Goal: Information Seeking & Learning: Learn about a topic

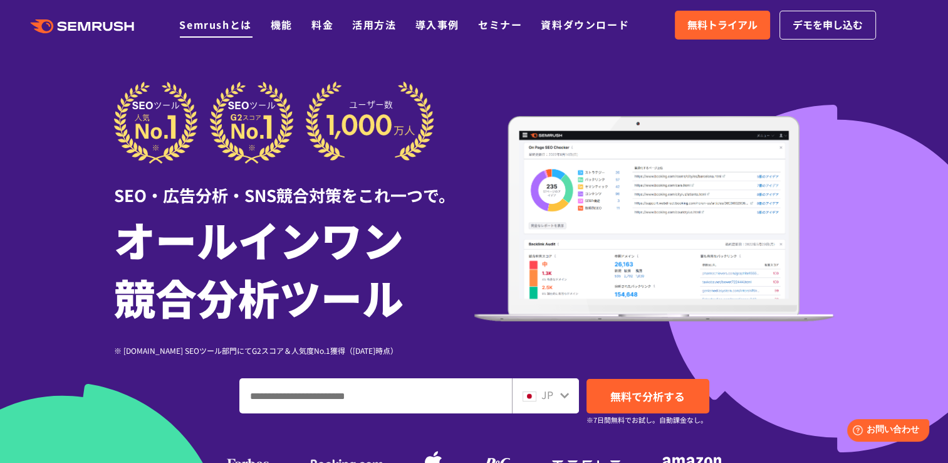
click at [225, 22] on link "Semrushとは" at bounding box center [215, 24] width 72 height 15
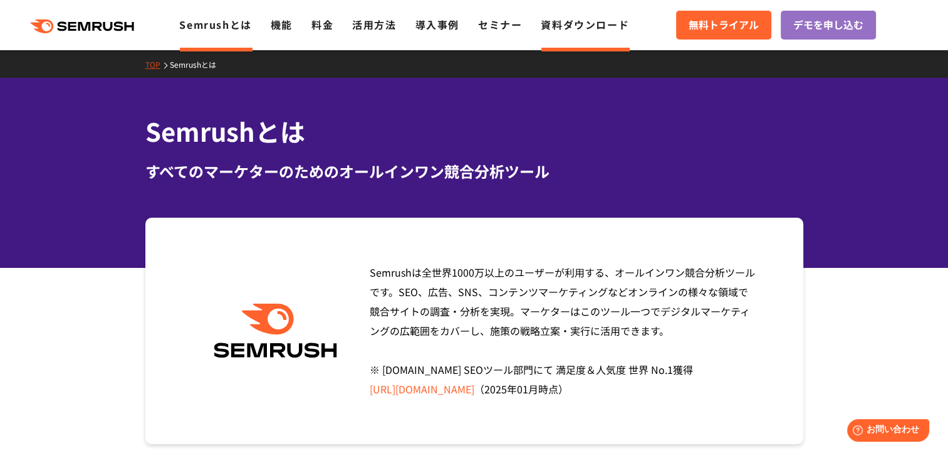
click at [570, 29] on link "資料ダウンロード" at bounding box center [585, 24] width 88 height 15
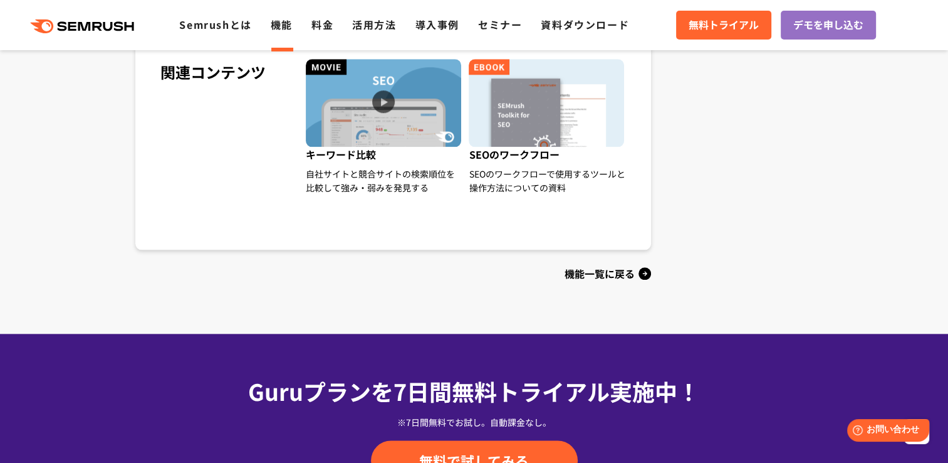
scroll to position [1379, 0]
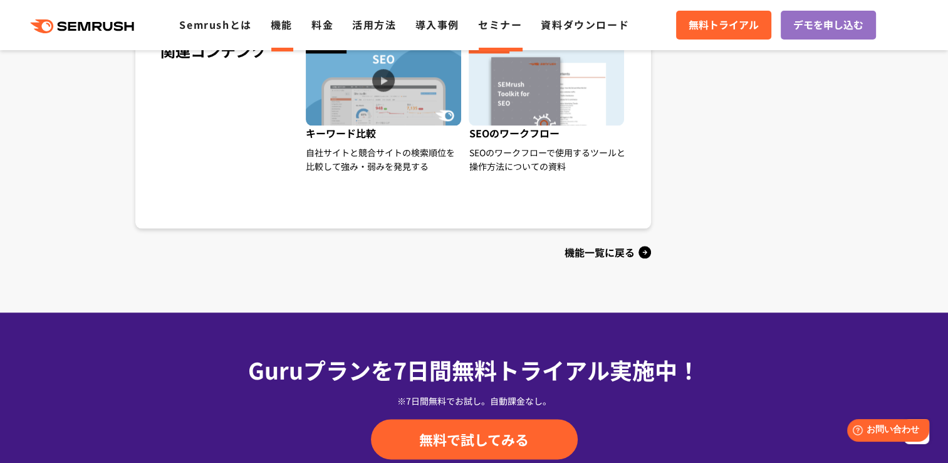
click at [505, 31] on link "セミナー" at bounding box center [500, 24] width 44 height 15
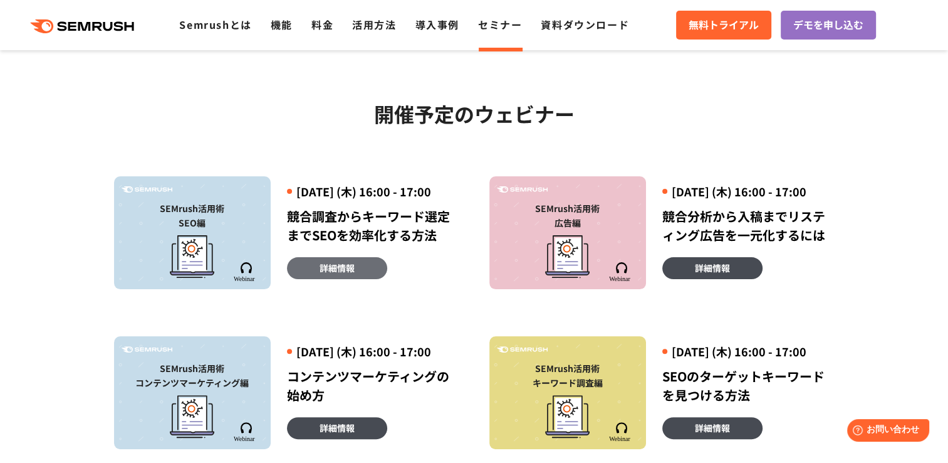
click at [335, 275] on span "詳細情報" at bounding box center [337, 268] width 35 height 14
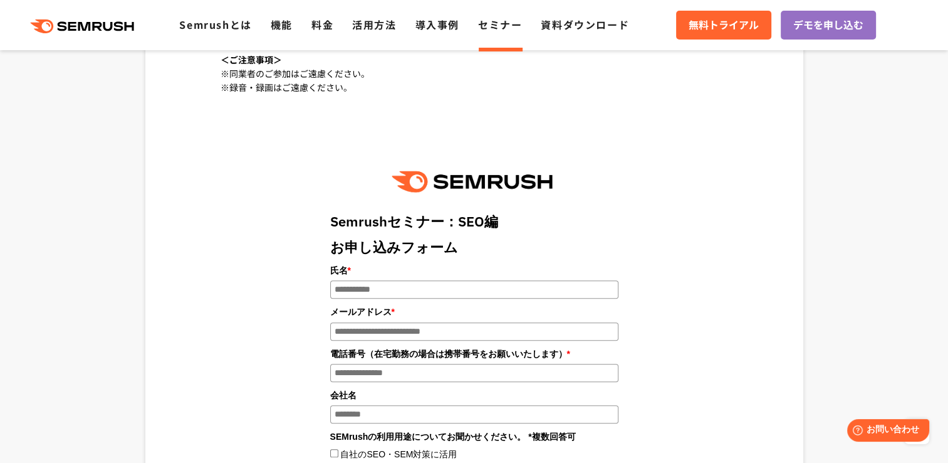
scroll to position [1379, 0]
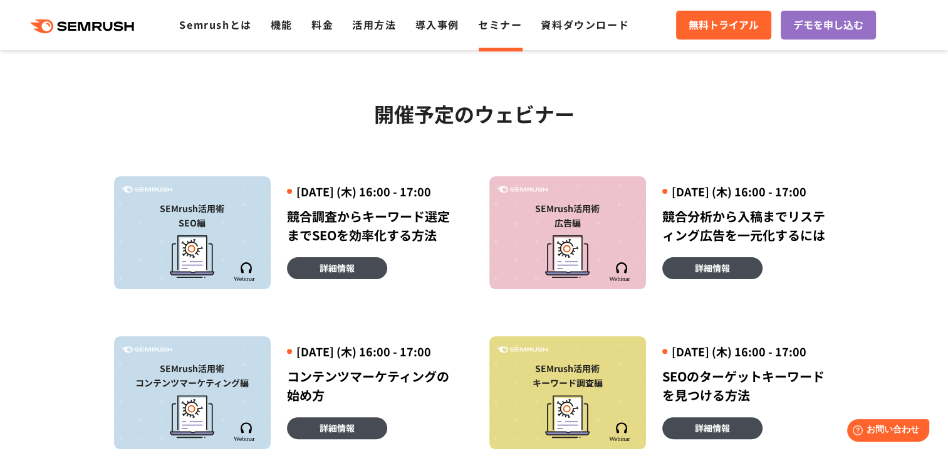
click at [281, 34] on div ".cls {fill: #FF642D;} .cls {fill: #FF642D;} Semrushとは 機能 料金 活用方法 導入事例 セミナー 資料ダウ…" at bounding box center [474, 25] width 948 height 38
click at [281, 31] on link "機能" at bounding box center [282, 24] width 22 height 15
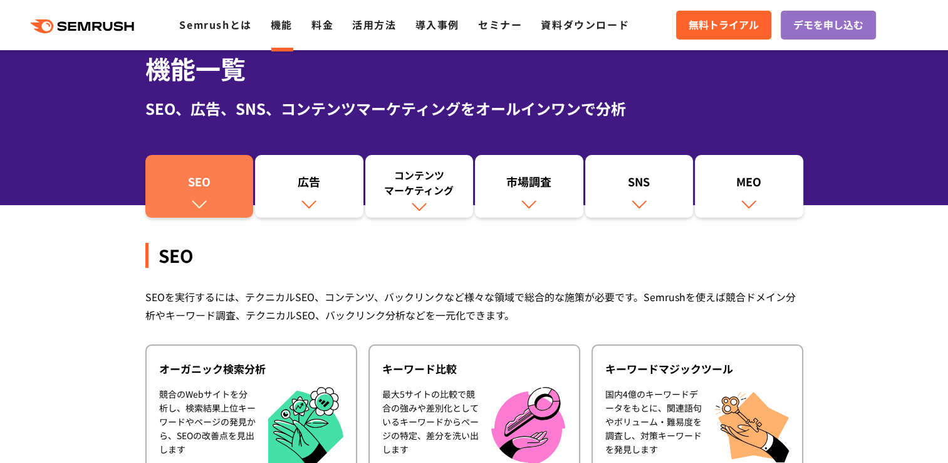
click at [216, 200] on link "SEO" at bounding box center [199, 186] width 108 height 63
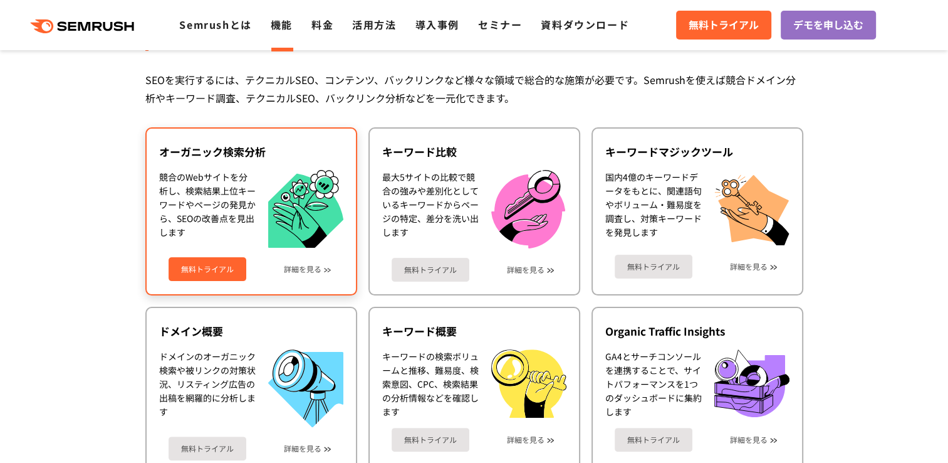
scroll to position [342, 0]
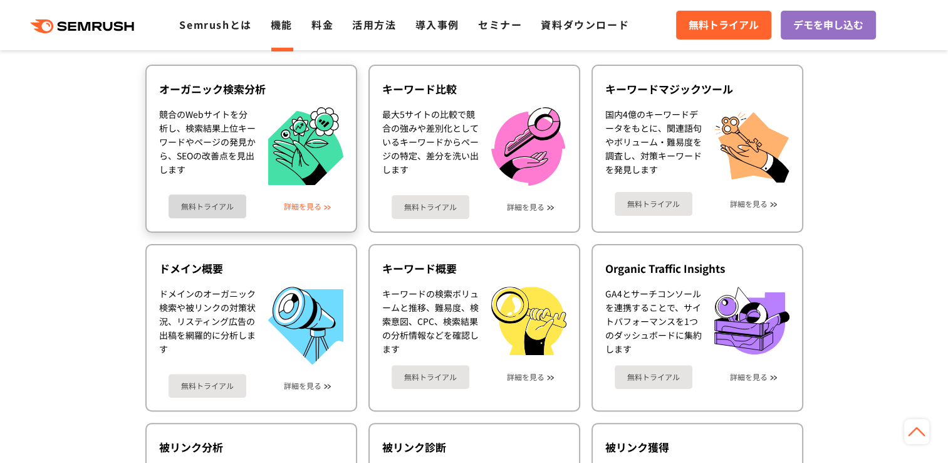
click at [320, 207] on link "詳細を見る" at bounding box center [303, 206] width 38 height 9
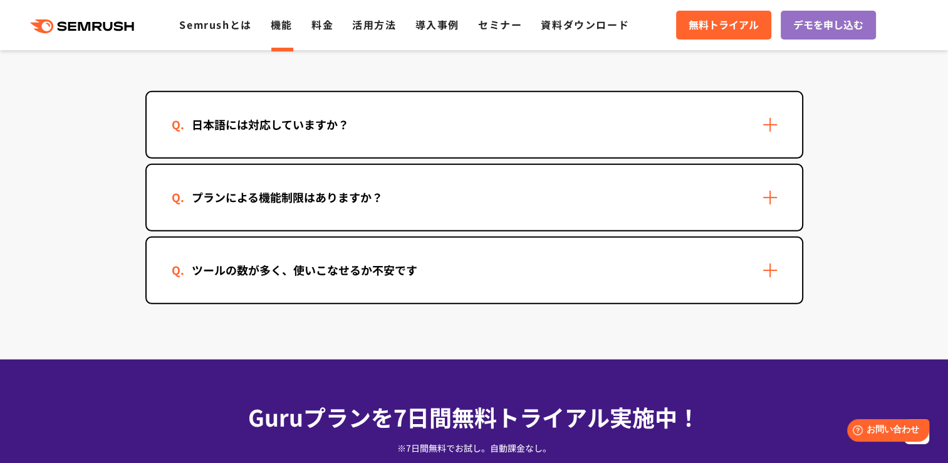
scroll to position [3852, 0]
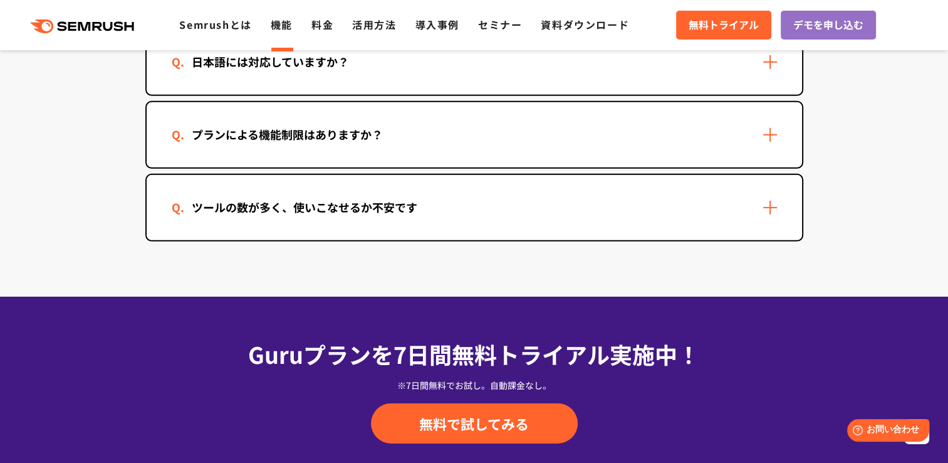
click at [442, 200] on div "ツールの数が多く、使いこなせるか不安です" at bounding box center [475, 207] width 656 height 65
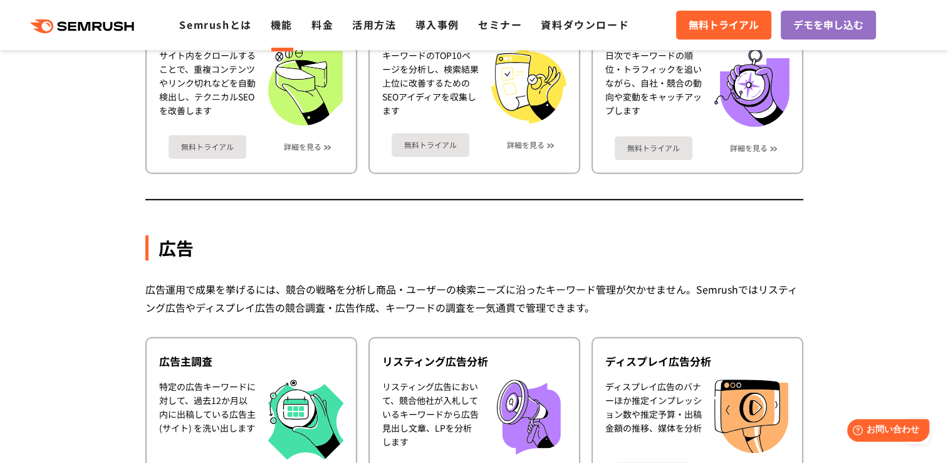
scroll to position [271, 0]
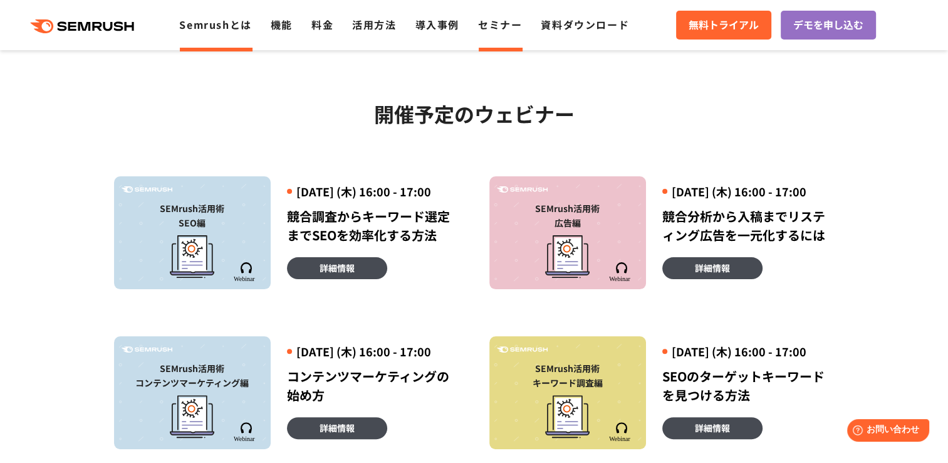
click at [211, 17] on li "Semrushとは" at bounding box center [215, 25] width 72 height 16
click at [209, 24] on link "Semrushとは" at bounding box center [215, 24] width 72 height 15
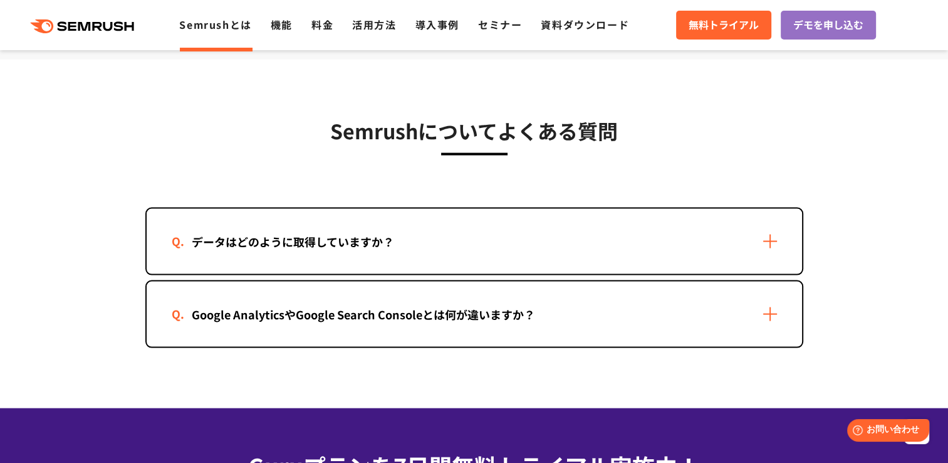
scroll to position [2570, 0]
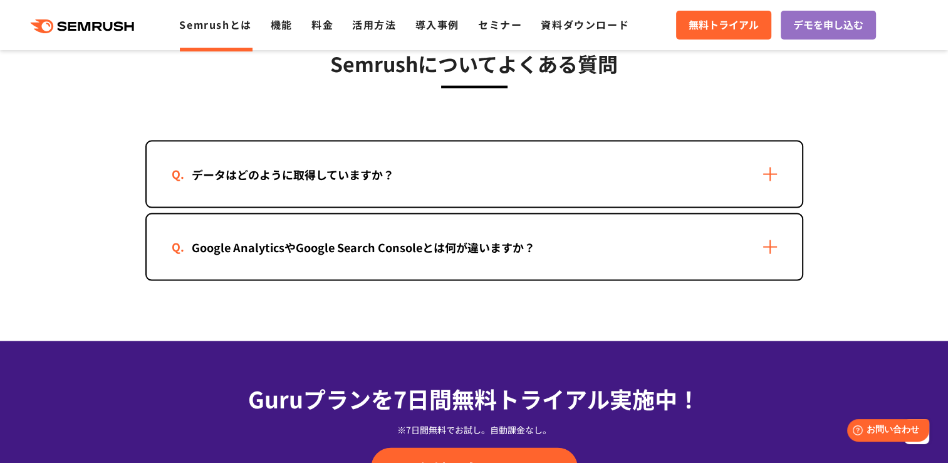
click at [419, 191] on div "データはどのように取得していますか？" at bounding box center [475, 174] width 656 height 65
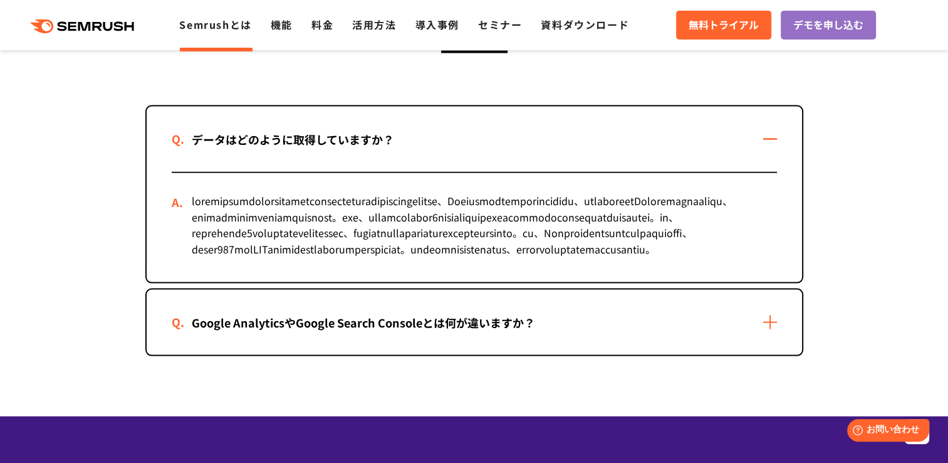
scroll to position [2633, 0]
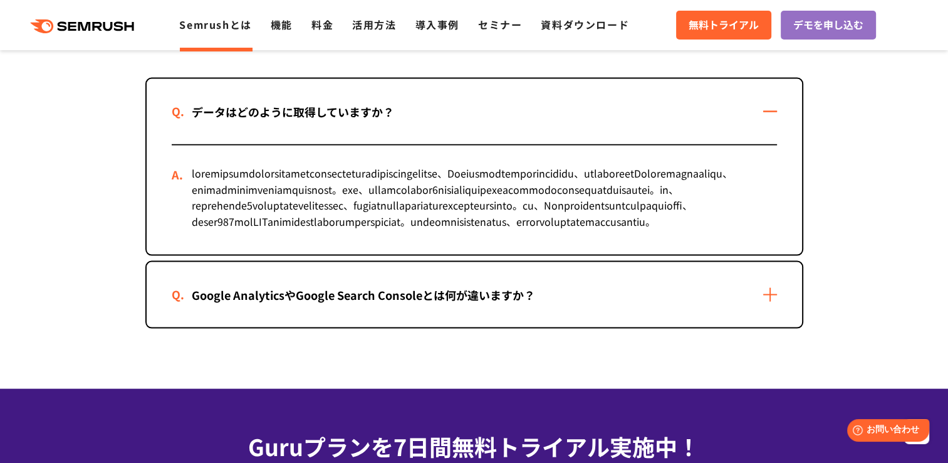
click at [406, 304] on div "Google AnalyticsやGoogle Search Consoleとは何が違いますか？" at bounding box center [364, 295] width 384 height 18
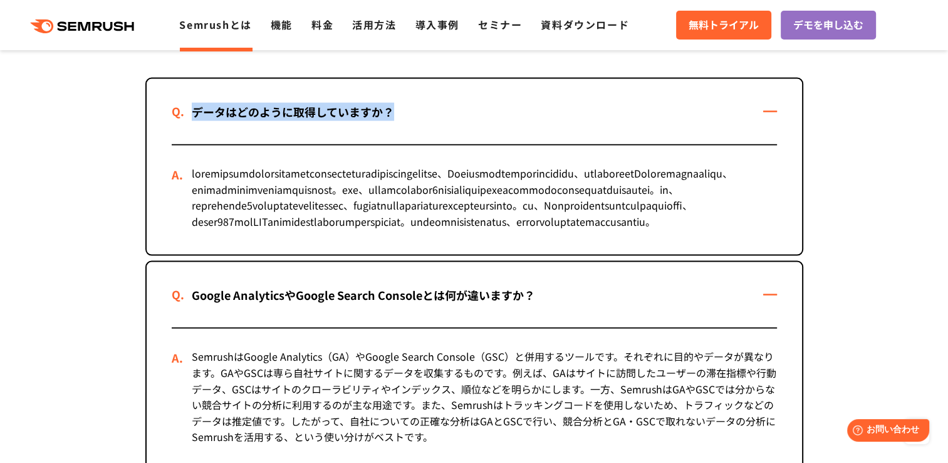
drag, startPoint x: 416, startPoint y: 118, endPoint x: 164, endPoint y: 120, distance: 252.0
click at [164, 120] on div "データはどのように取得していますか？" at bounding box center [475, 111] width 656 height 65
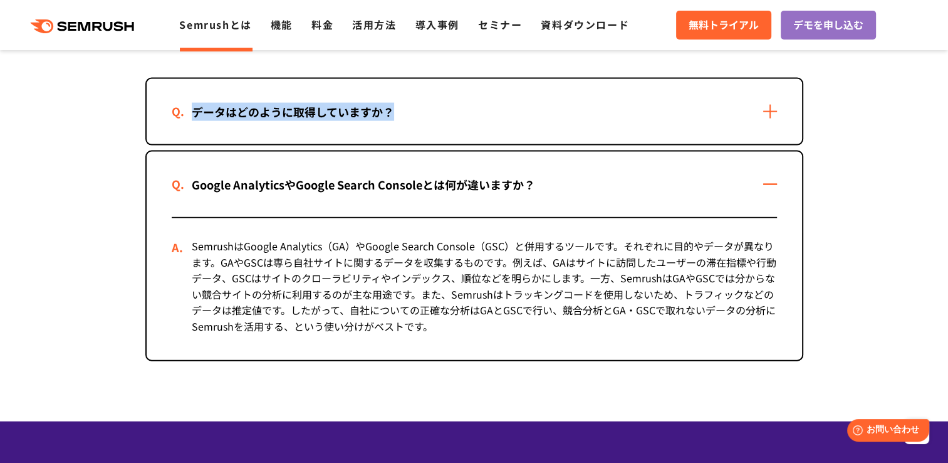
copy div "データはどのように取得していますか？"
click at [750, 121] on div "データはどのように取得していますか？" at bounding box center [475, 111] width 656 height 65
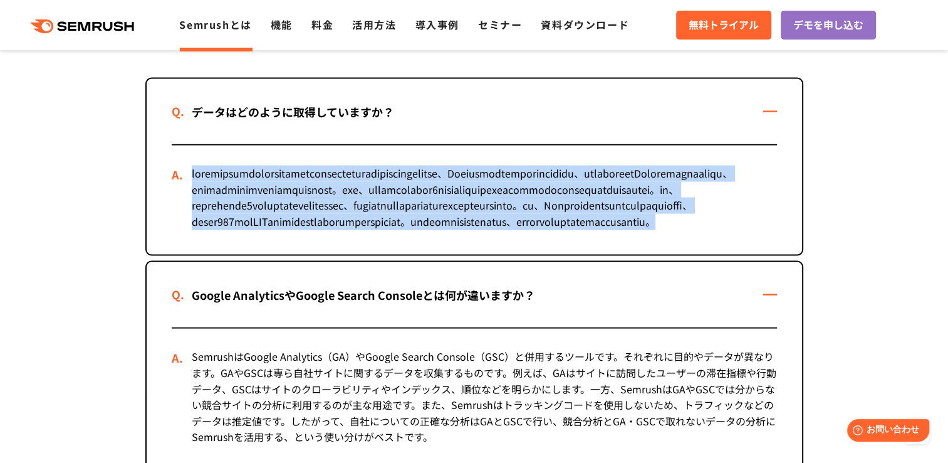
drag, startPoint x: 283, startPoint y: 270, endPoint x: 186, endPoint y: 170, distance: 138.7
click at [186, 170] on div at bounding box center [475, 199] width 606 height 109
copy div "信頼性の高いデータプロバイダーから提供されるデータや匿名化されたユーザーのクリックストリームデータ、Semrushのクローラーが収集したデータなど、様々なデー…"
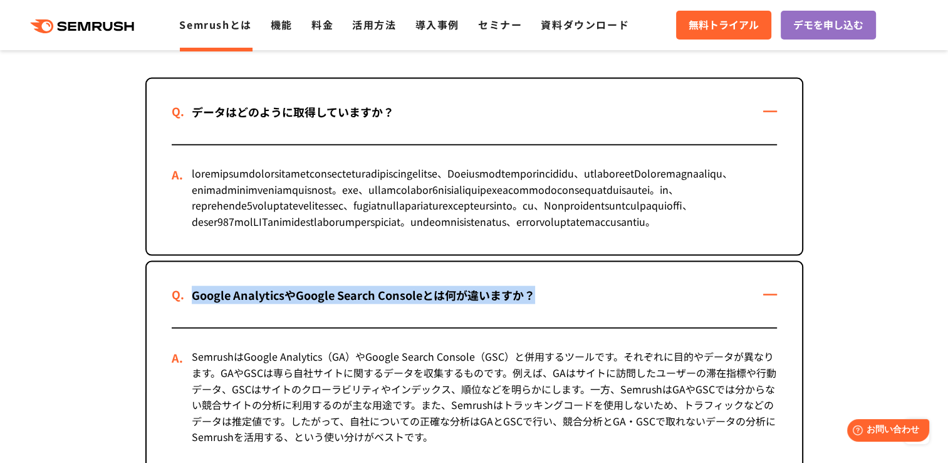
drag, startPoint x: 560, startPoint y: 343, endPoint x: 179, endPoint y: 355, distance: 381.9
click at [179, 327] on div "Google AnalyticsやGoogle Search Consoleとは何が違いますか？" at bounding box center [475, 294] width 656 height 65
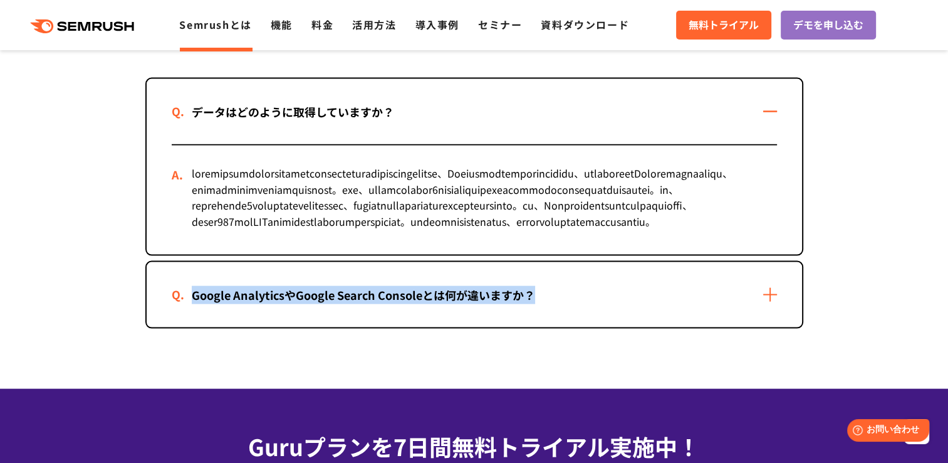
copy div "Google AnalyticsやGoogle Search Consoleとは何が違いますか？"
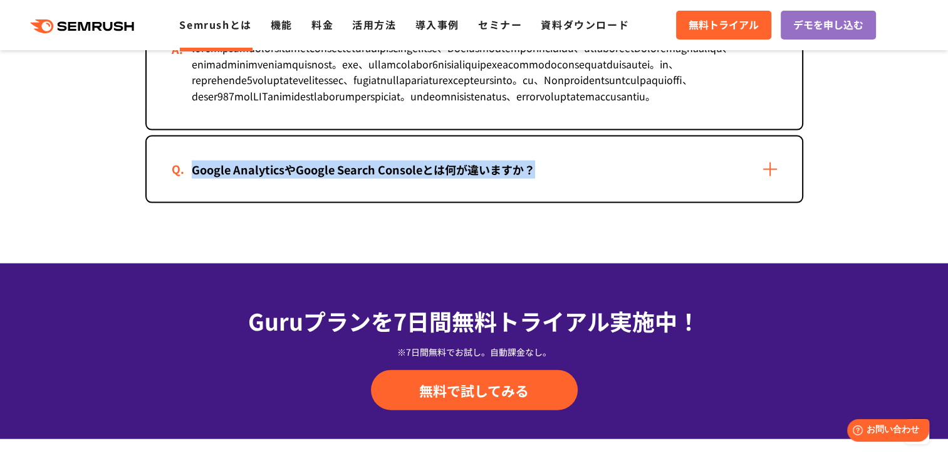
click at [634, 202] on div "Google AnalyticsやGoogle Search Consoleとは何が違いますか？" at bounding box center [475, 169] width 656 height 65
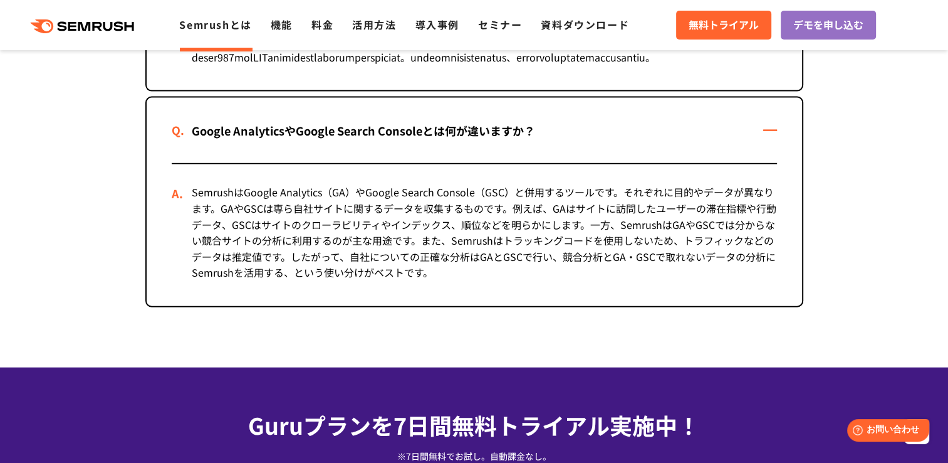
scroll to position [2946, 0]
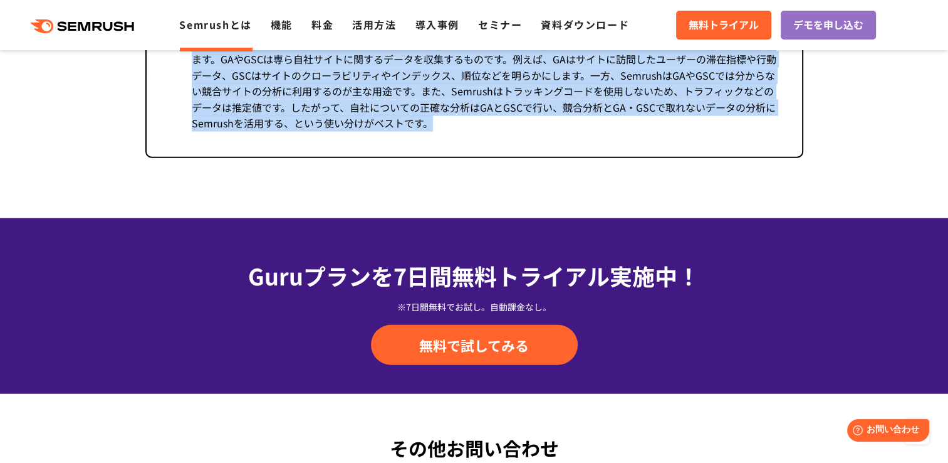
drag, startPoint x: 446, startPoint y: 177, endPoint x: 193, endPoint y: 94, distance: 266.4
click at [193, 94] on div "SemrushはGoogle Analytics（GA）やGoogle Search Console（GSC）と併用するツールです。それぞれに目的やデータが異…" at bounding box center [475, 86] width 606 height 142
copy div "SemrushはGoogle Analytics（GA）やGoogle Search Console（GSC）と併用するツールです。それぞれに目的やデータが異…"
click at [317, 26] on link "料金" at bounding box center [323, 24] width 22 height 15
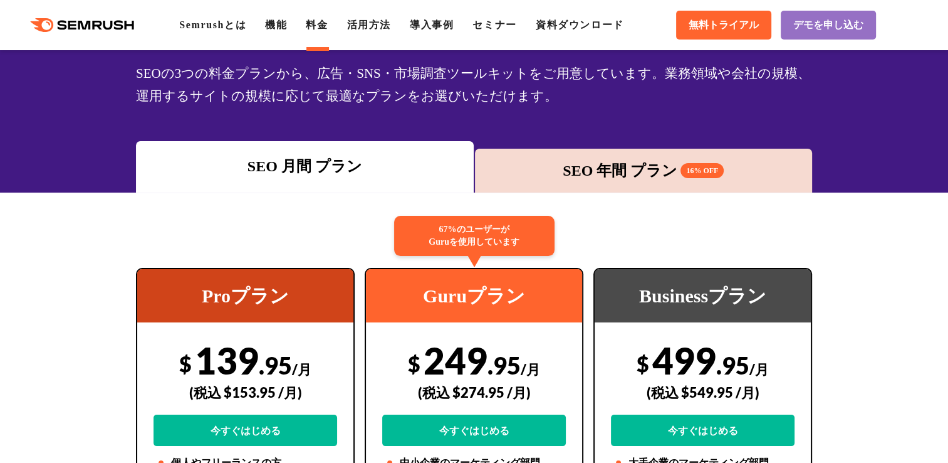
scroll to position [188, 0]
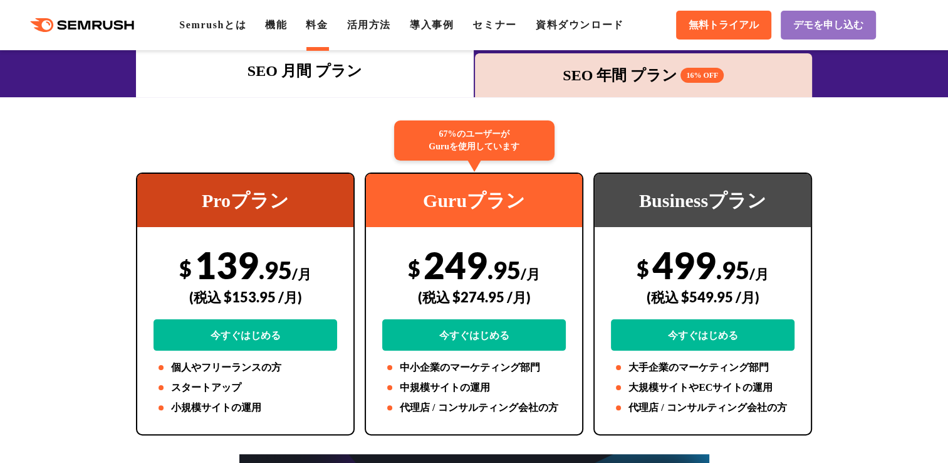
click at [644, 61] on div "SEO 年間 プラン 16% OFF" at bounding box center [644, 75] width 338 height 44
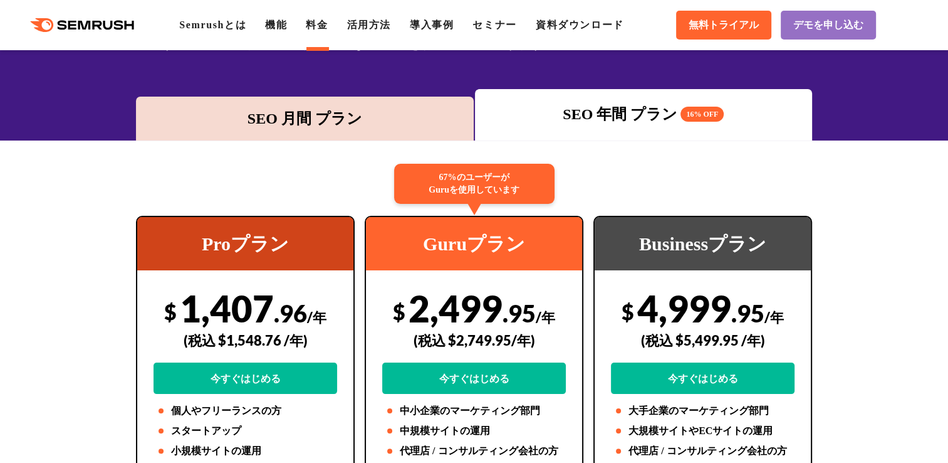
scroll to position [0, 0]
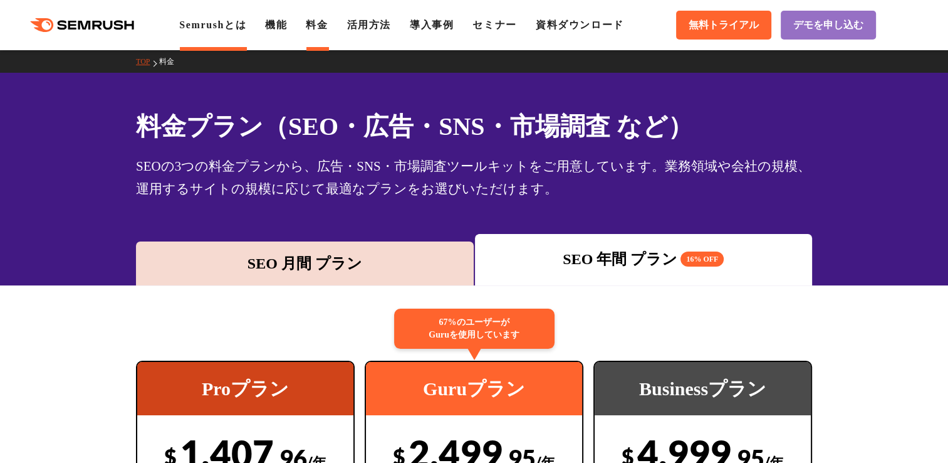
click at [202, 29] on link "Semrushとは" at bounding box center [212, 24] width 67 height 11
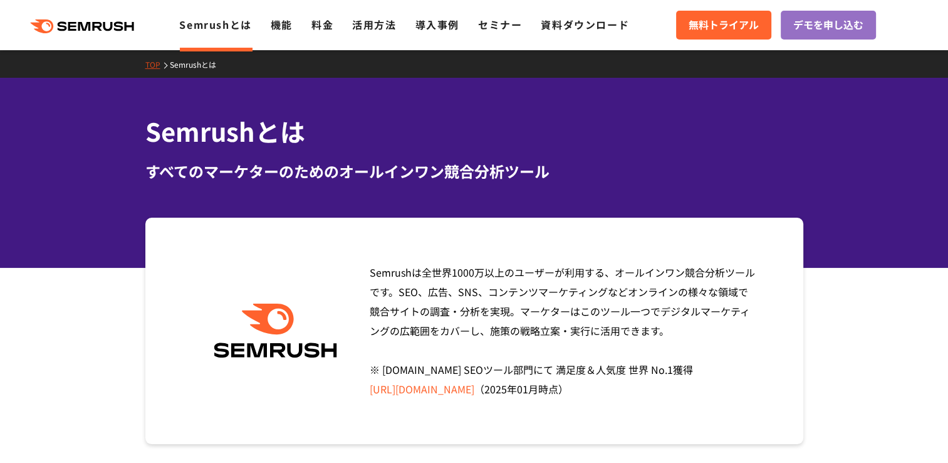
click at [433, 387] on link "https://www.g2.com/categories/seo-tools" at bounding box center [422, 388] width 105 height 15
